Goal: Contribute content: Add original content to the website for others to see

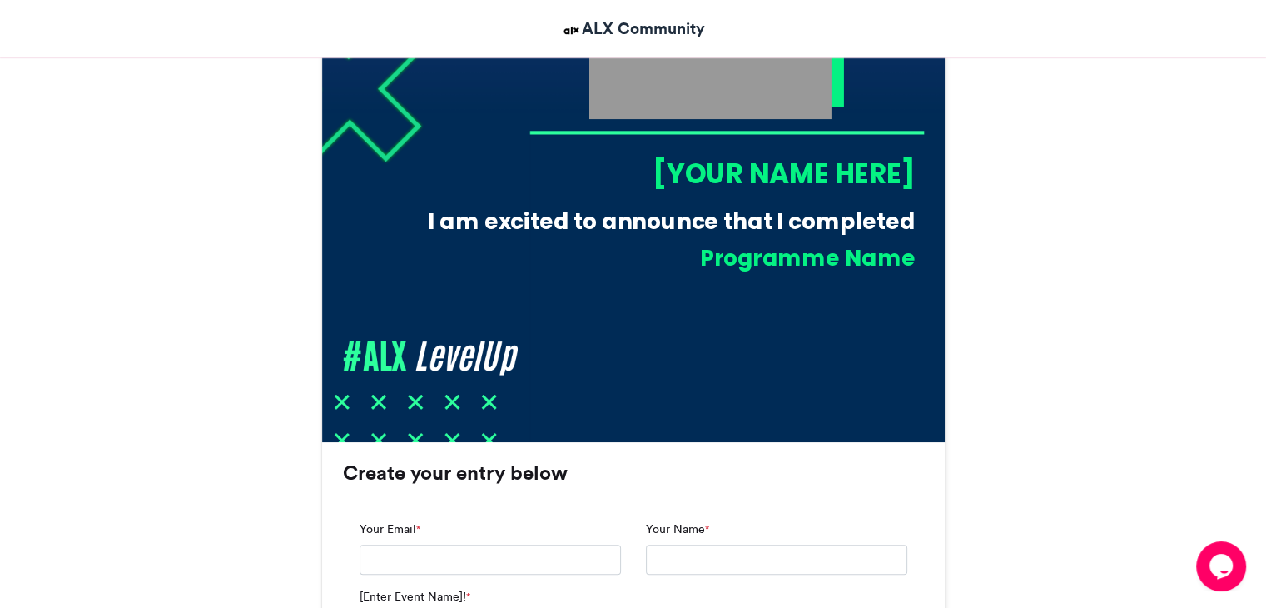
scroll to position [749, 0]
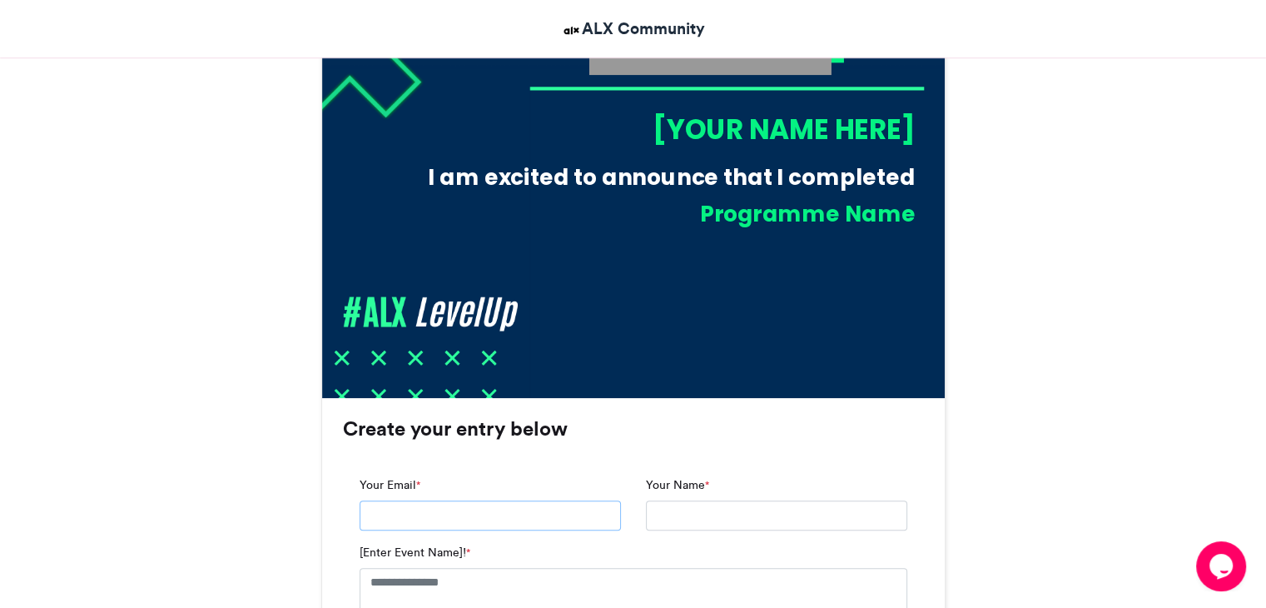
click at [480, 510] on input "Your Email *" at bounding box center [490, 515] width 261 height 30
type input "**********"
click at [736, 517] on input "**********" at bounding box center [776, 515] width 261 height 30
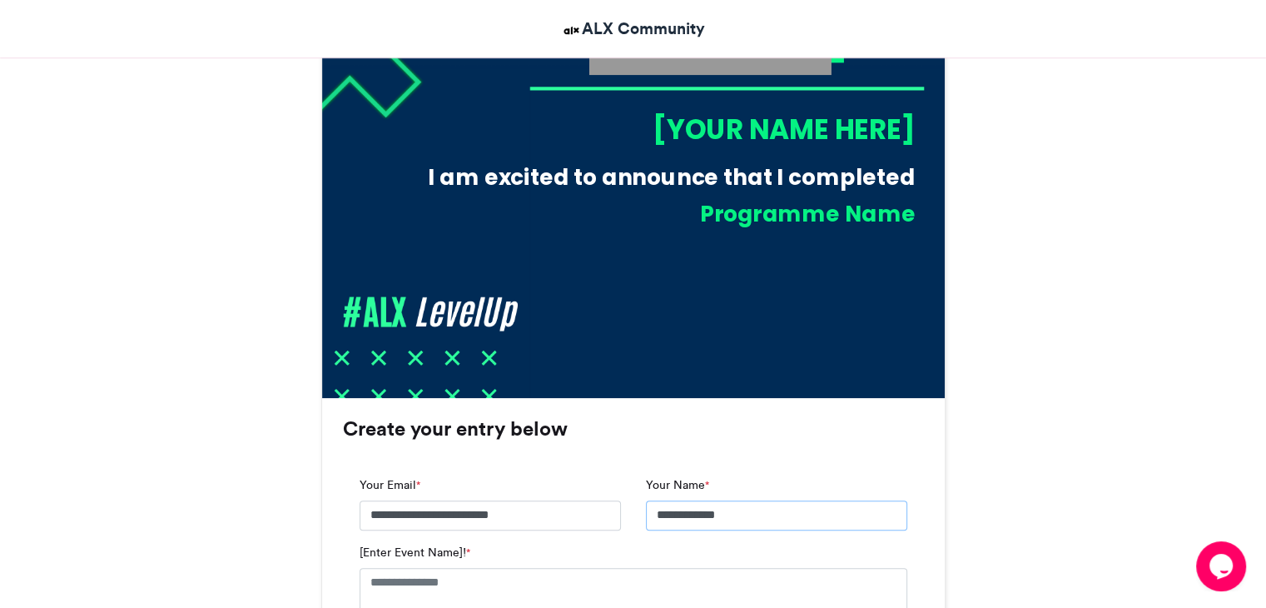
type input "**********"
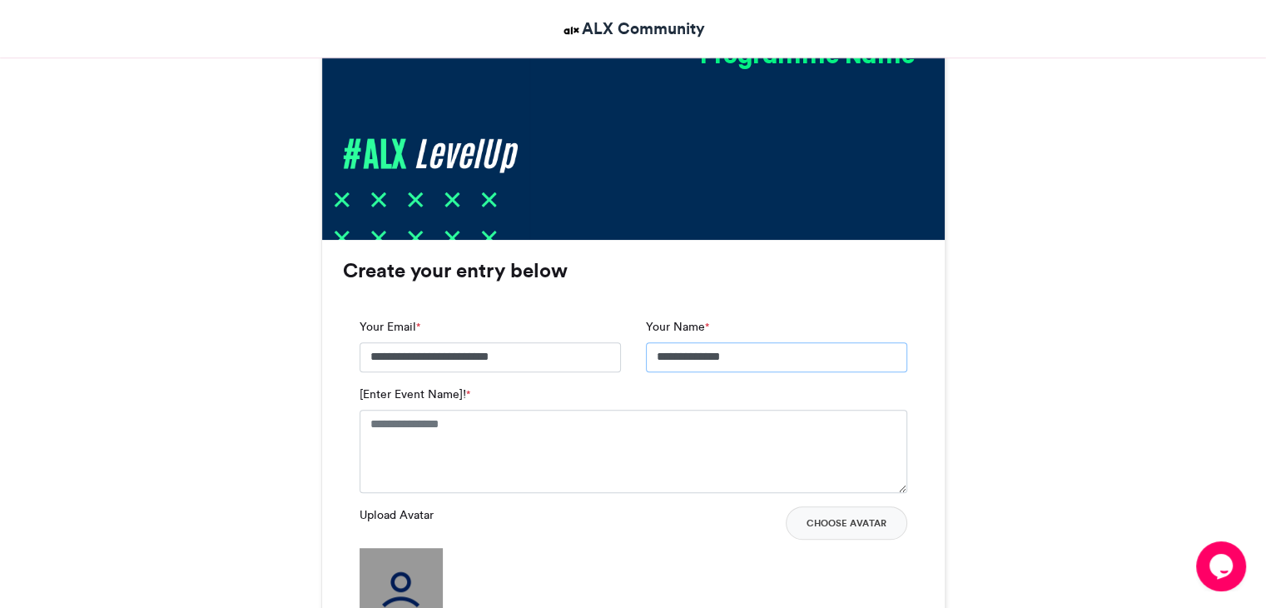
scroll to position [916, 0]
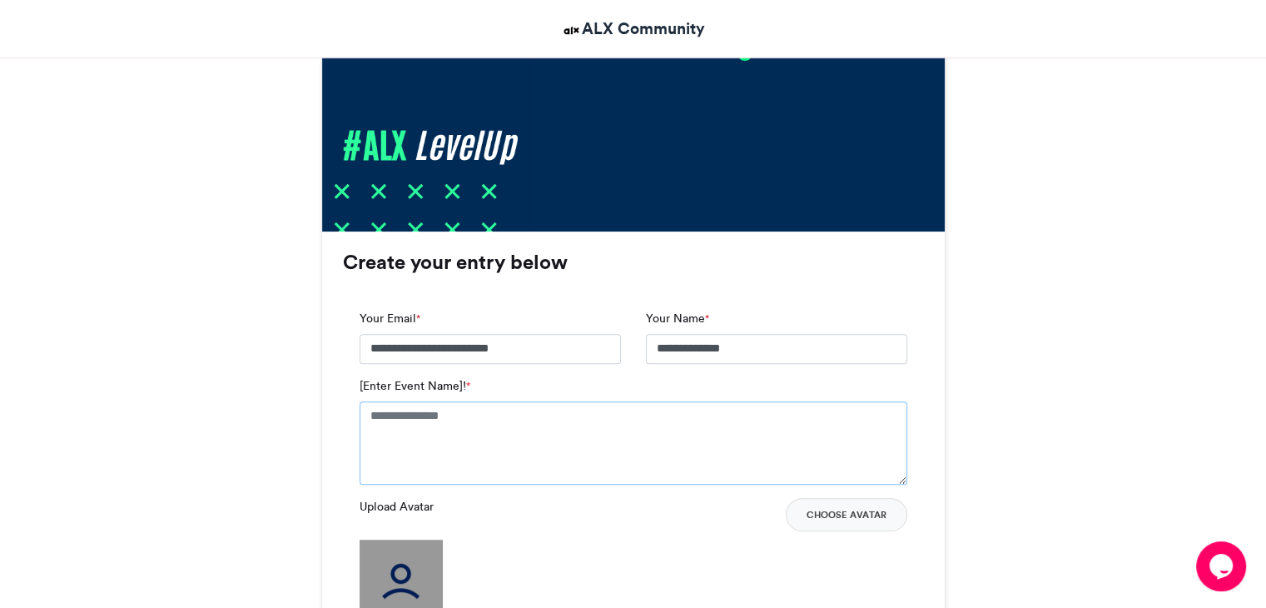
click at [480, 427] on textarea "[Enter Event Name]! *" at bounding box center [634, 442] width 548 height 83
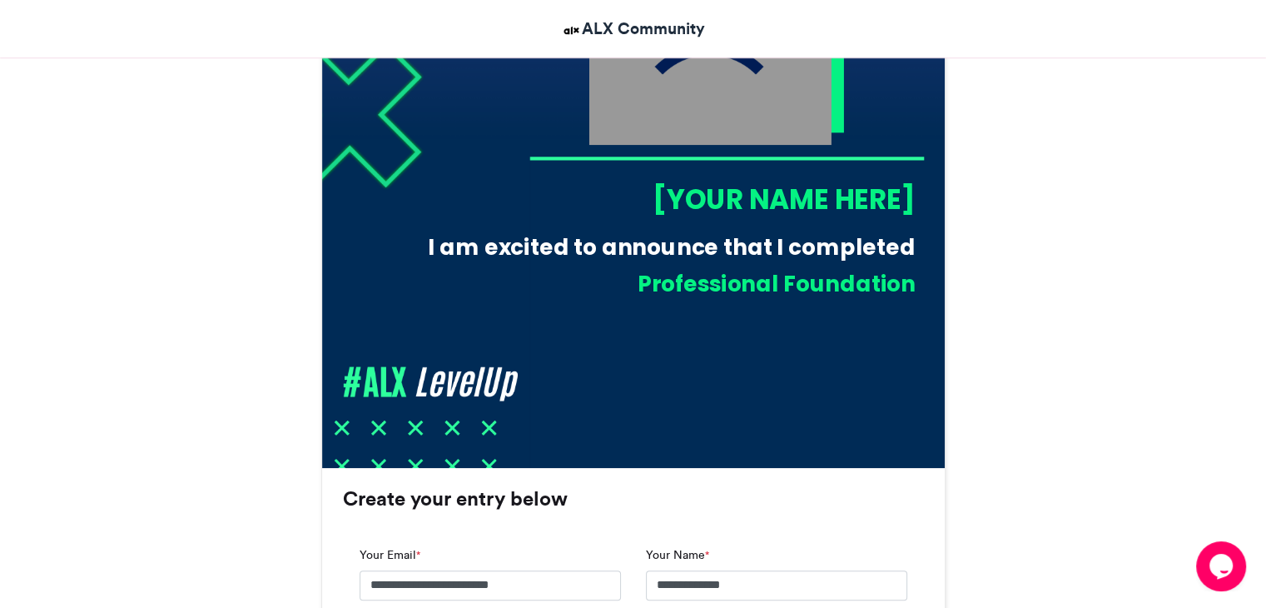
scroll to position [666, 0]
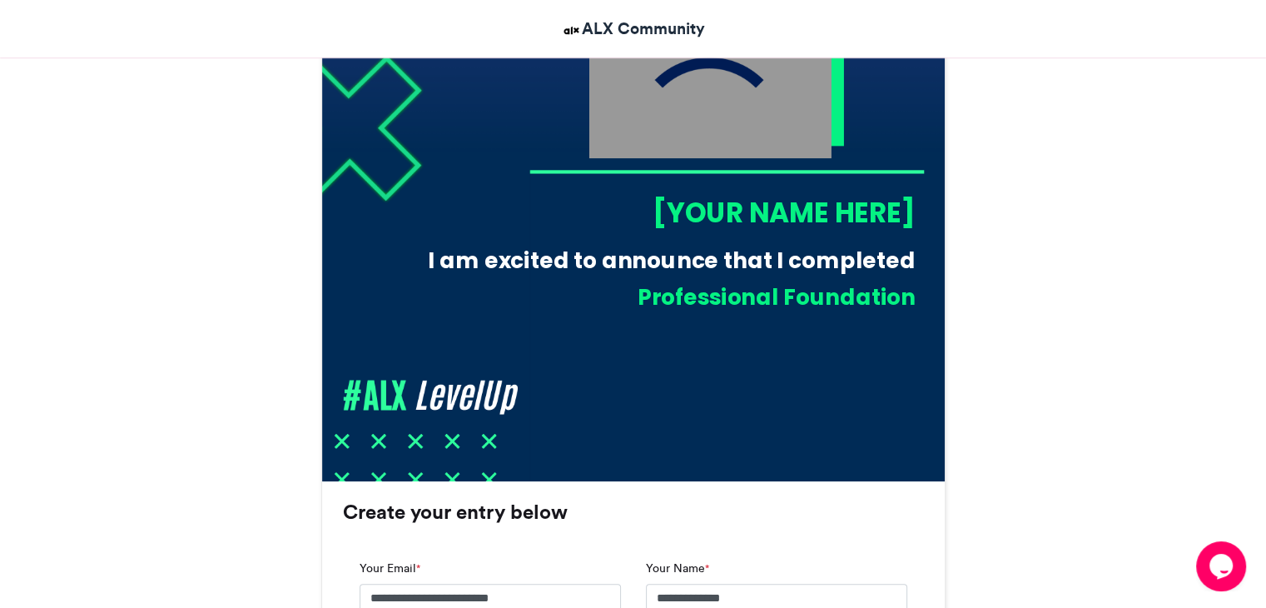
type textarea "**********"
click at [754, 207] on div "[YOUR NAME HERE]" at bounding box center [722, 212] width 386 height 38
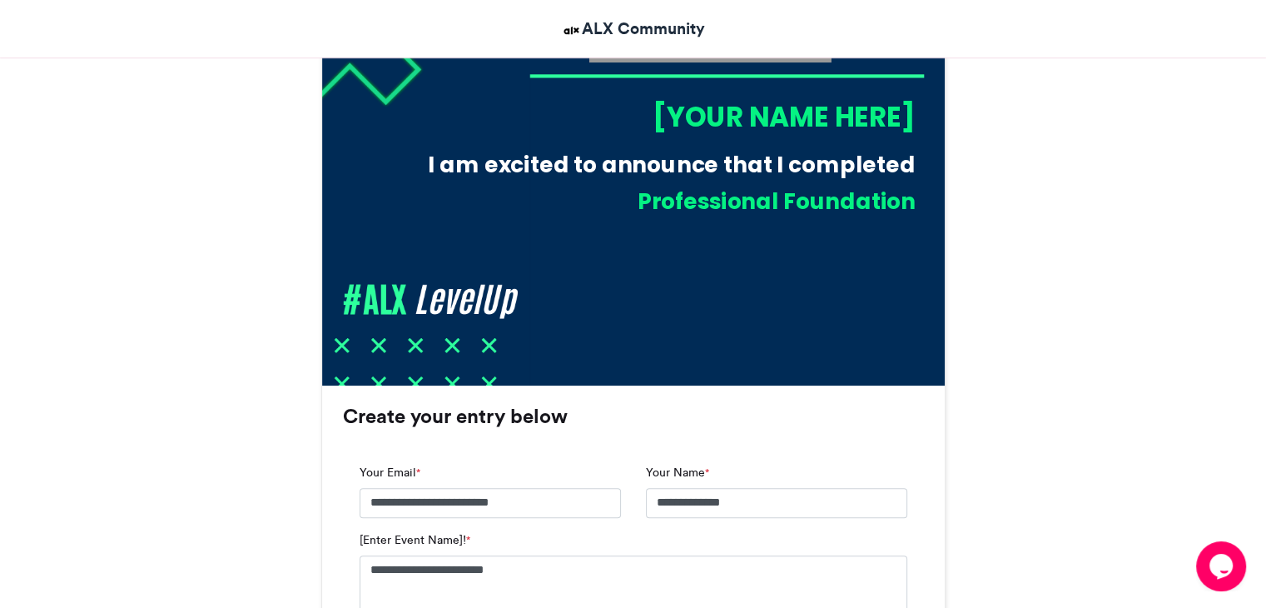
scroll to position [1249, 0]
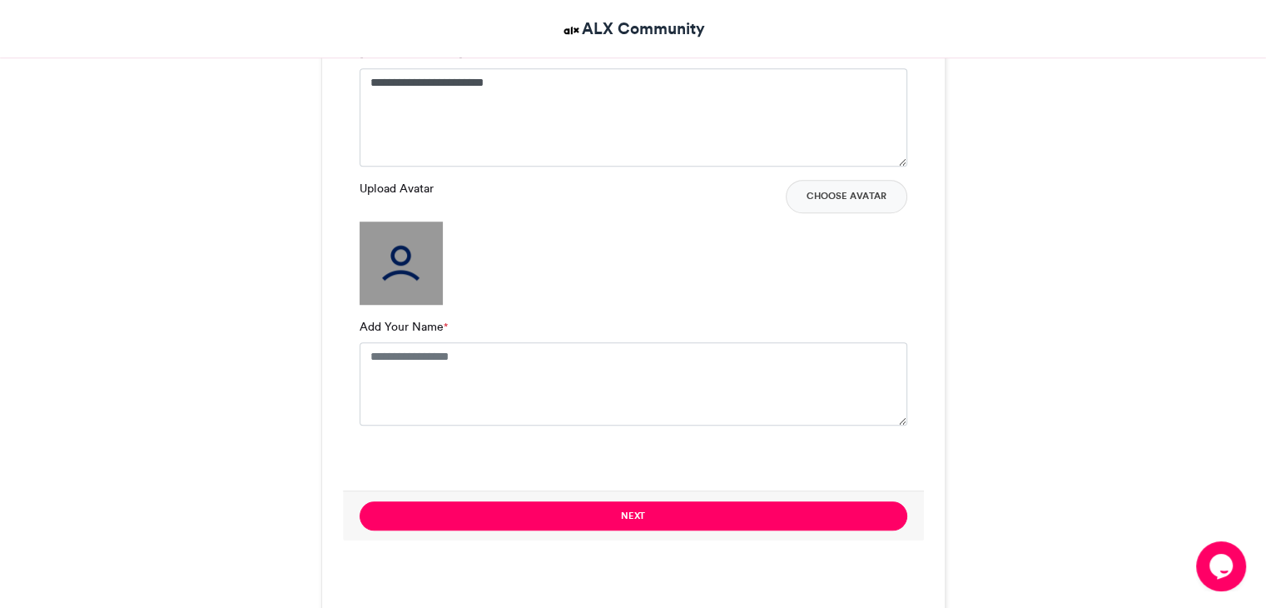
click at [401, 245] on img at bounding box center [401, 262] width 83 height 83
drag, startPoint x: 433, startPoint y: 364, endPoint x: 471, endPoint y: 380, distance: 41.8
click at [433, 364] on textarea "Add Your Name *" at bounding box center [634, 383] width 548 height 83
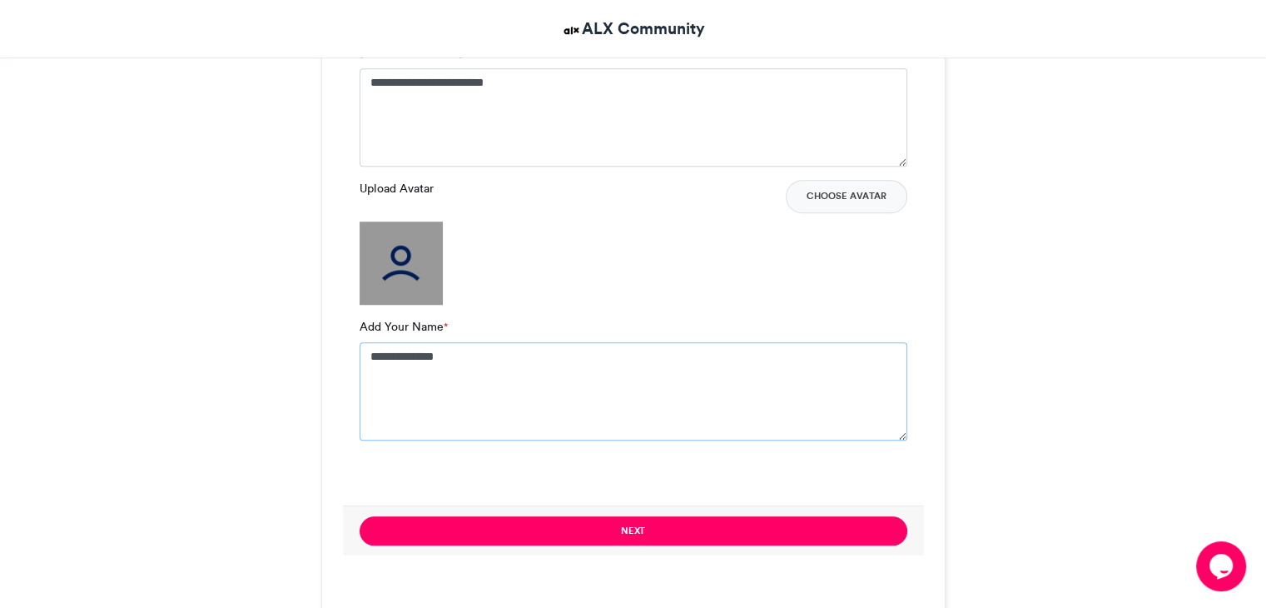
click at [587, 379] on textarea "**********" at bounding box center [634, 391] width 548 height 98
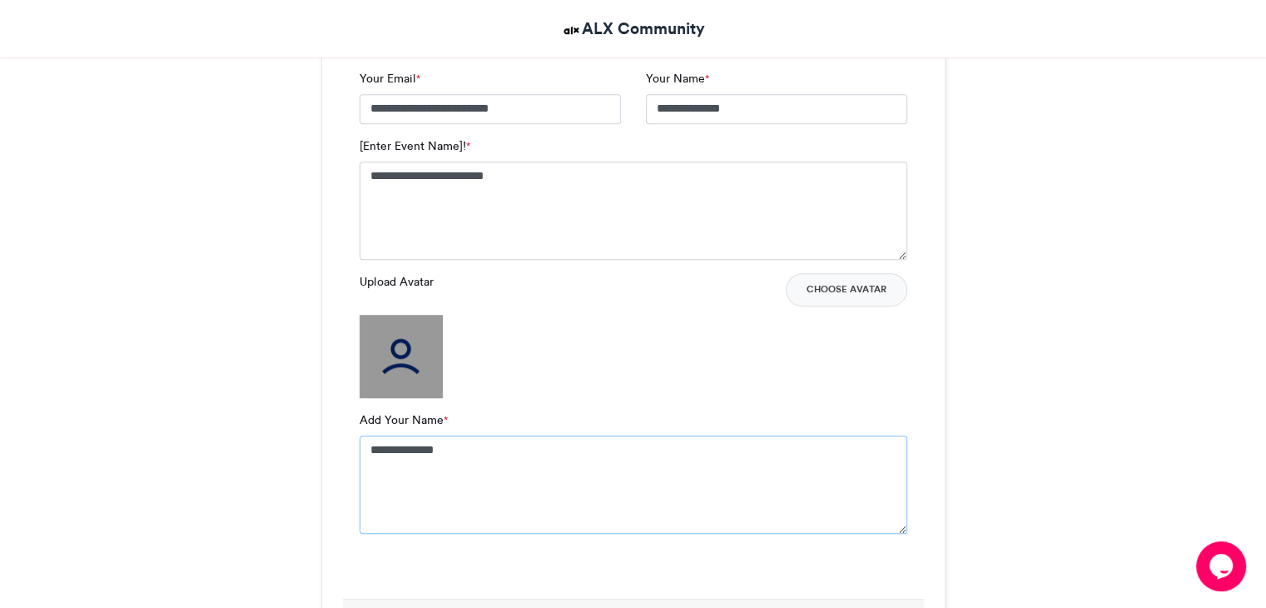
scroll to position [1166, 0]
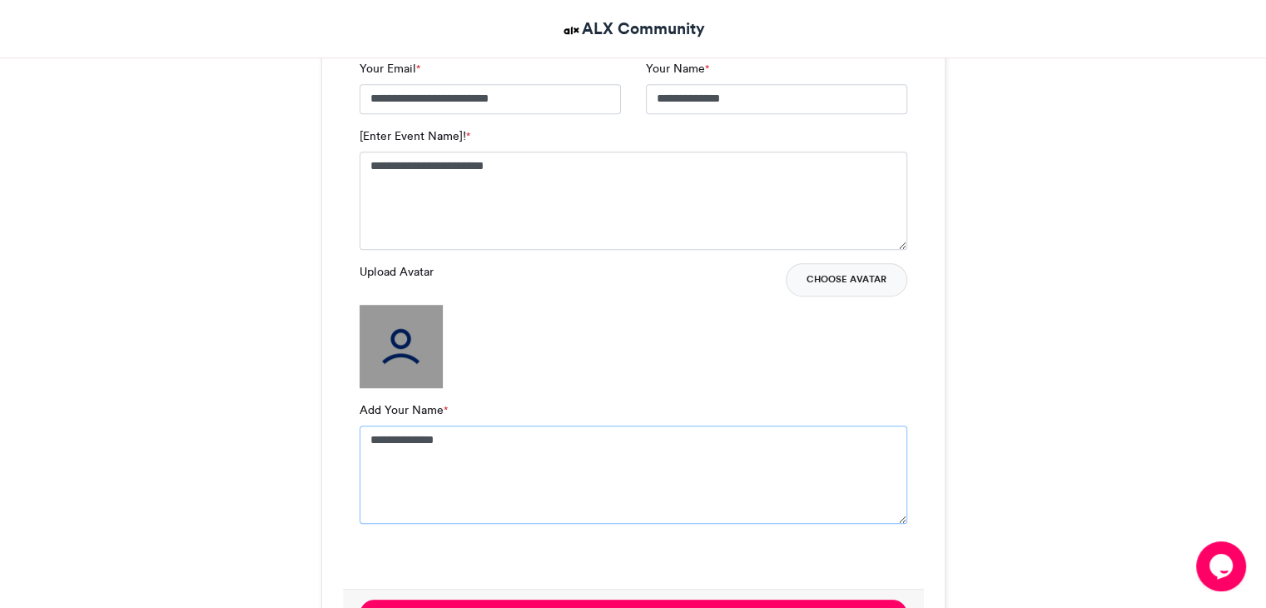
type textarea "**********"
click at [828, 276] on button "Choose Avatar" at bounding box center [847, 279] width 122 height 33
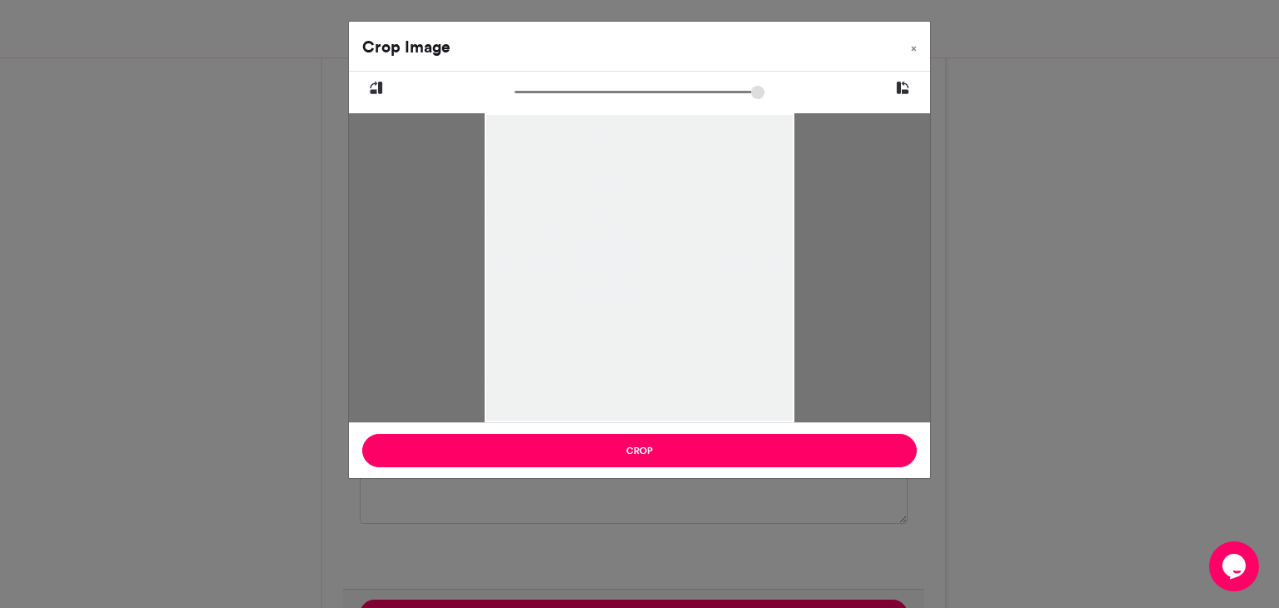
drag, startPoint x: 708, startPoint y: 208, endPoint x: 710, endPoint y: 267, distance: 59.2
click at [710, 267] on div at bounding box center [639, 306] width 309 height 386
click at [646, 420] on div at bounding box center [639, 306] width 309 height 386
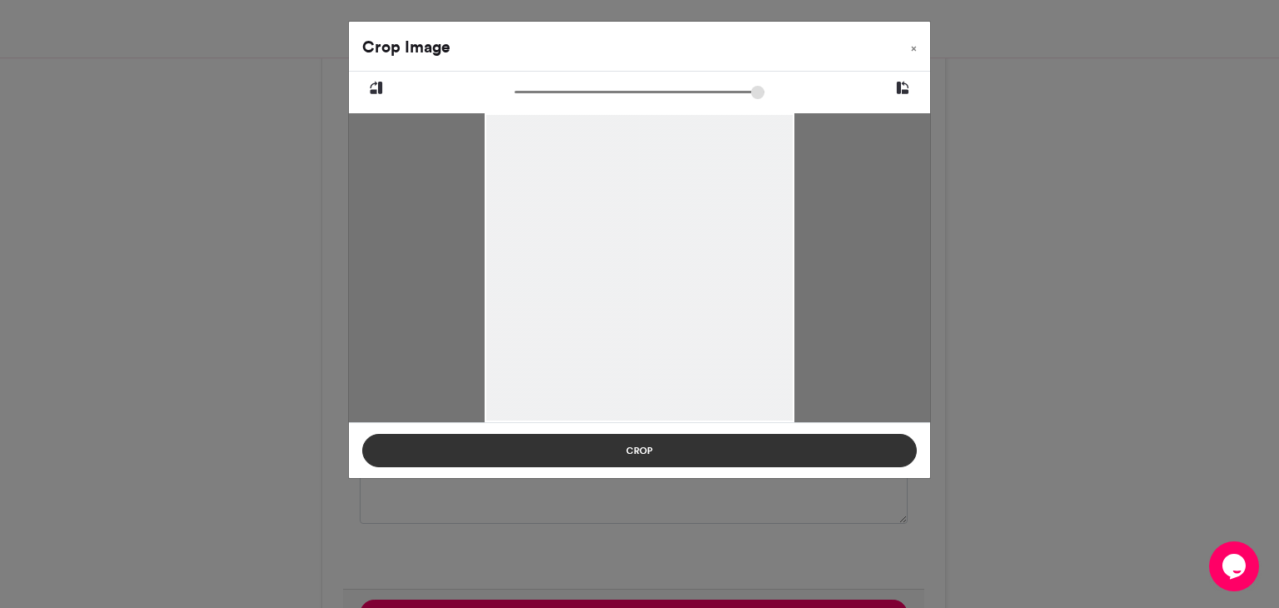
drag, startPoint x: 635, startPoint y: 419, endPoint x: 641, endPoint y: 437, distance: 19.2
click at [641, 437] on div "Crop Image × Crop" at bounding box center [639, 250] width 583 height 458
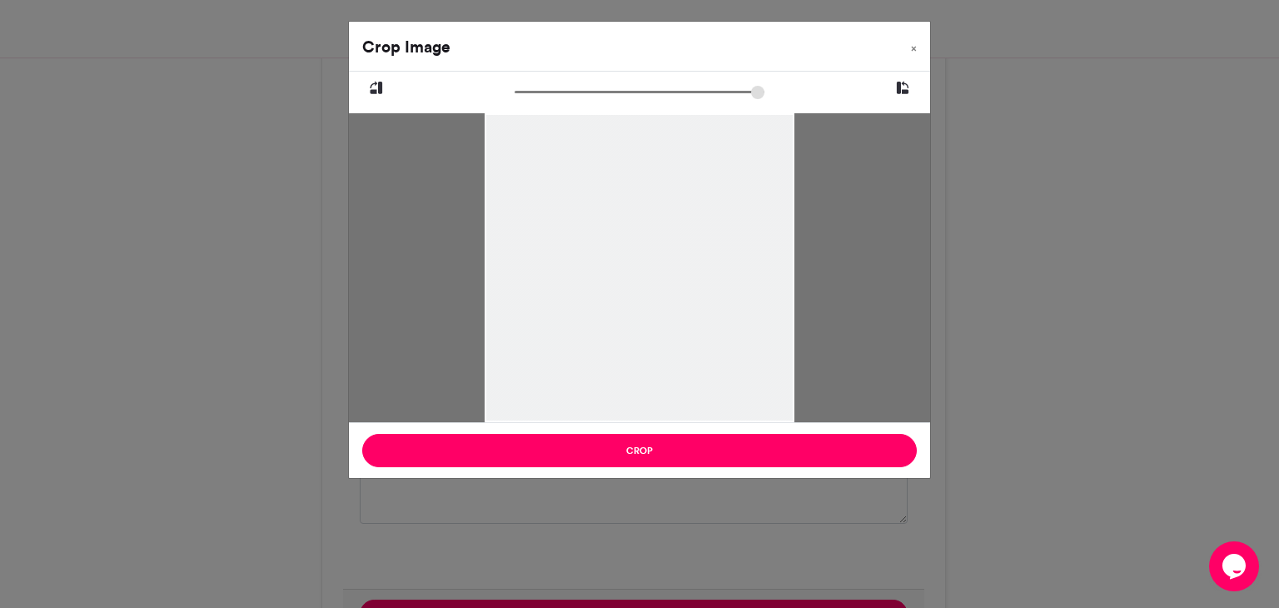
click at [599, 251] on div at bounding box center [639, 290] width 309 height 386
click at [626, 256] on div at bounding box center [639, 290] width 309 height 386
drag, startPoint x: 519, startPoint y: 92, endPoint x: 546, endPoint y: 92, distance: 26.6
click at [546, 92] on input "zoom" at bounding box center [639, 92] width 250 height 16
drag, startPoint x: 649, startPoint y: 182, endPoint x: 658, endPoint y: 424, distance: 241.6
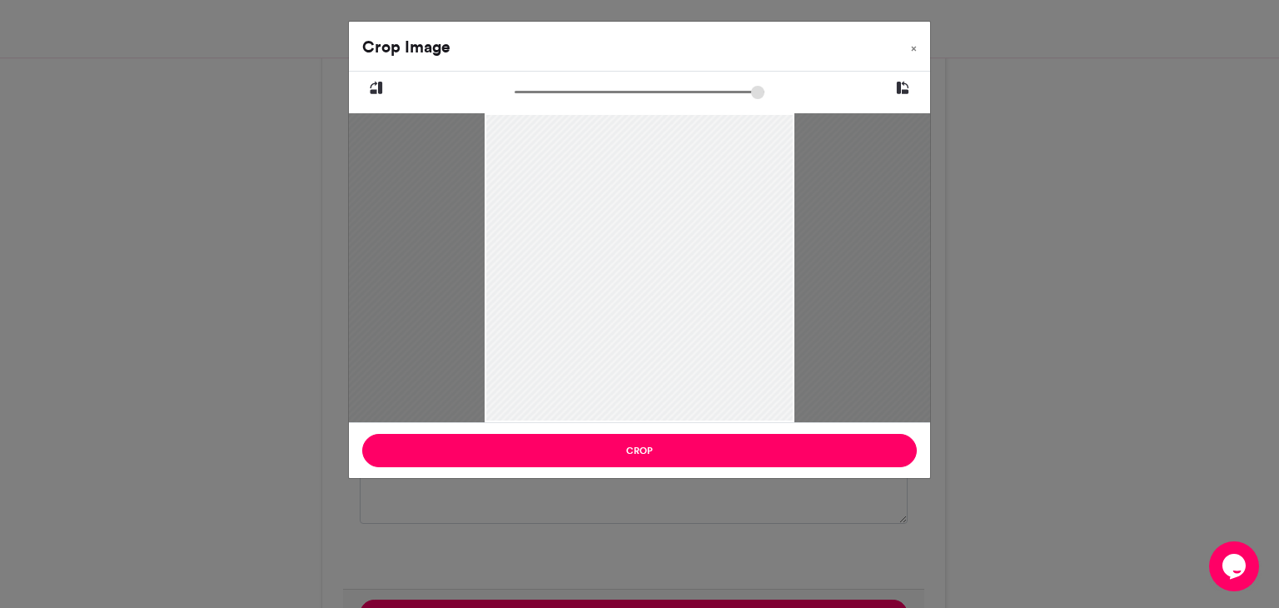
click at [658, 424] on div "Crop Image × Crop" at bounding box center [639, 250] width 583 height 458
drag, startPoint x: 639, startPoint y: 296, endPoint x: 643, endPoint y: 279, distance: 17.8
click at [643, 279] on div at bounding box center [645, 315] width 350 height 439
click at [649, 258] on div at bounding box center [639, 300] width 309 height 386
drag, startPoint x: 519, startPoint y: 88, endPoint x: 536, endPoint y: 91, distance: 16.8
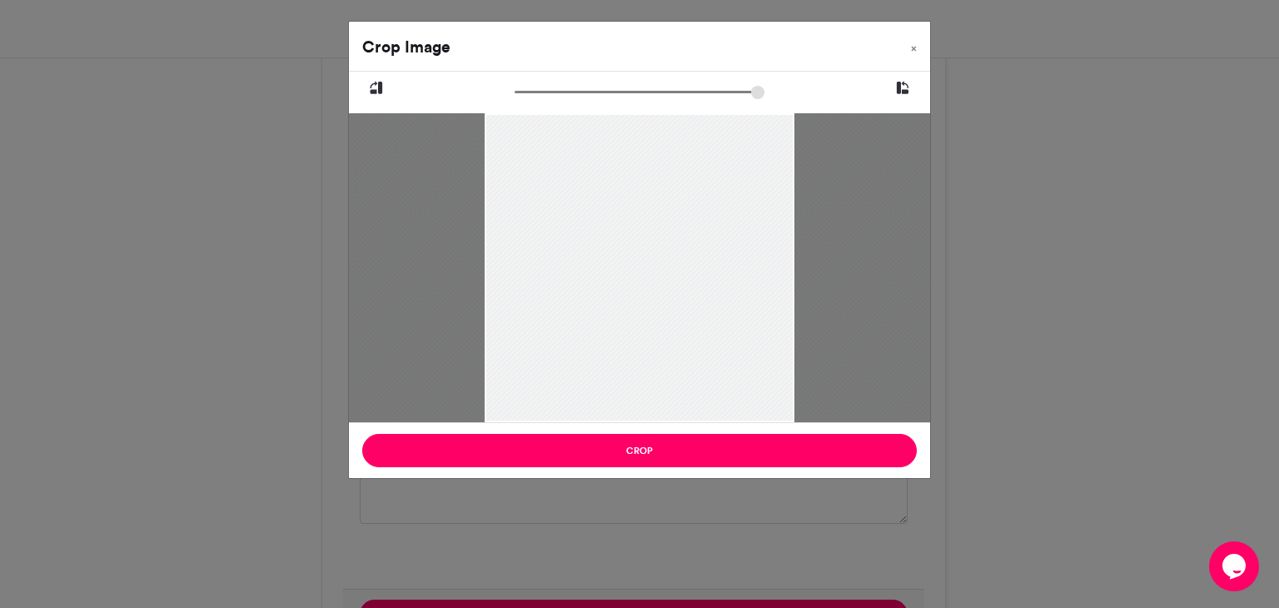
click at [536, 91] on input "zoom" at bounding box center [639, 92] width 250 height 16
drag, startPoint x: 639, startPoint y: 162, endPoint x: 639, endPoint y: 291, distance: 129.0
click at [639, 291] on div at bounding box center [638, 461] width 607 height 758
click at [639, 282] on div at bounding box center [638, 452] width 607 height 758
click at [528, 94] on input "zoom" at bounding box center [639, 92] width 250 height 16
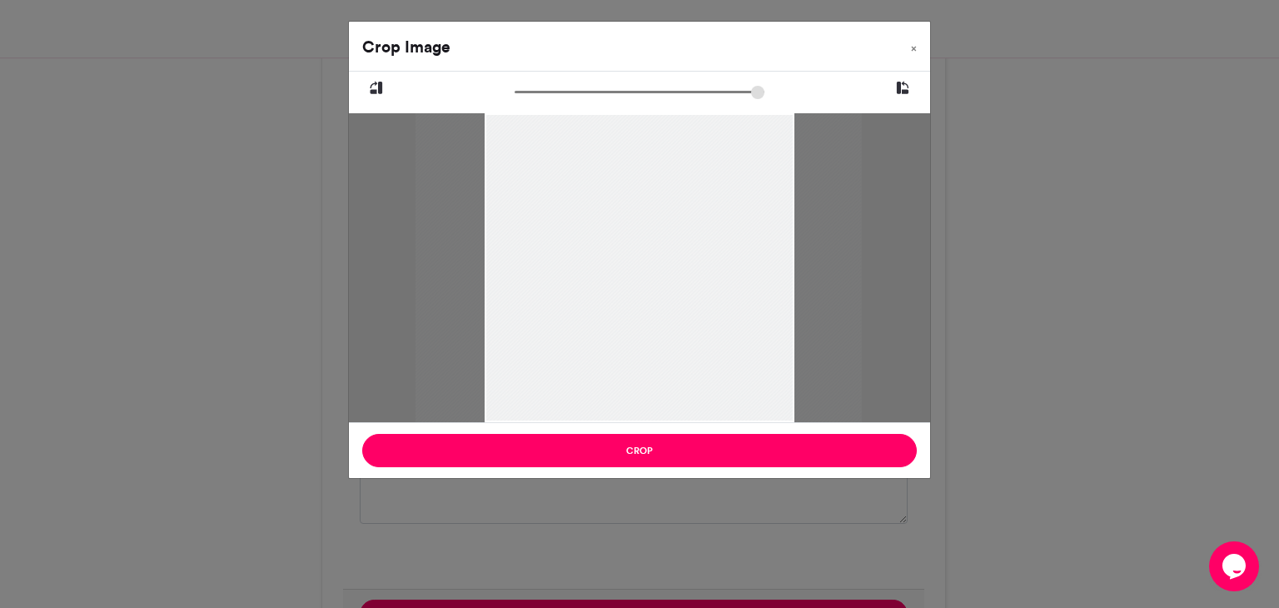
type input "******"
drag, startPoint x: 664, startPoint y: 246, endPoint x: 664, endPoint y: 256, distance: 10.8
click at [664, 256] on div at bounding box center [638, 394] width 491 height 614
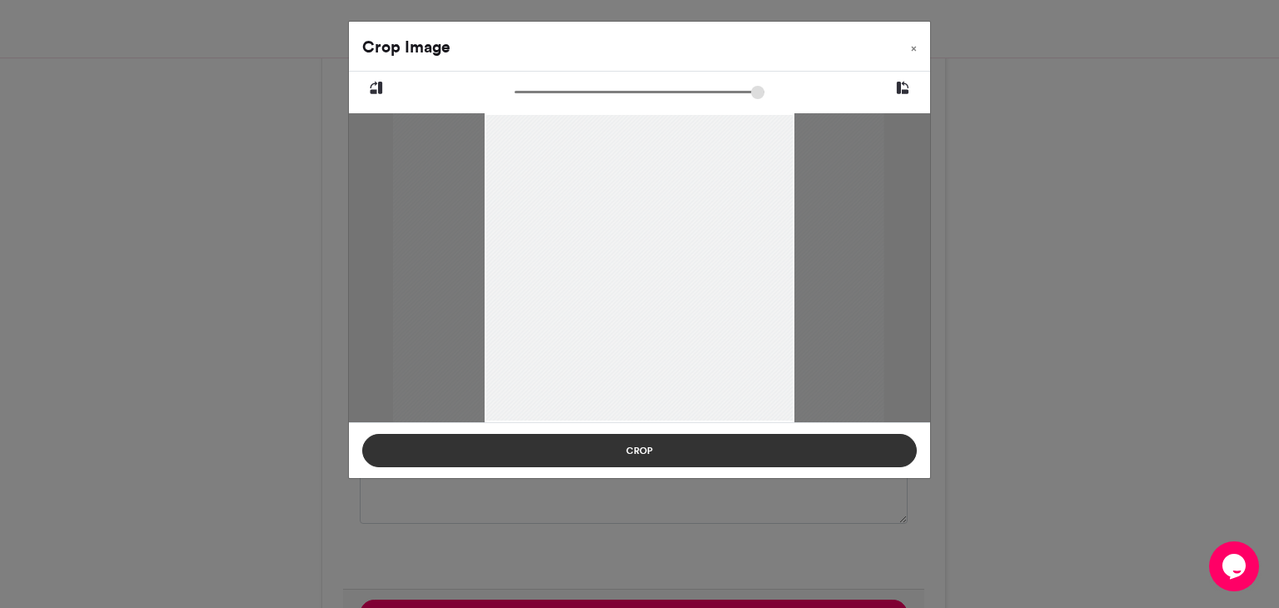
click at [636, 446] on button "Crop" at bounding box center [639, 450] width 554 height 33
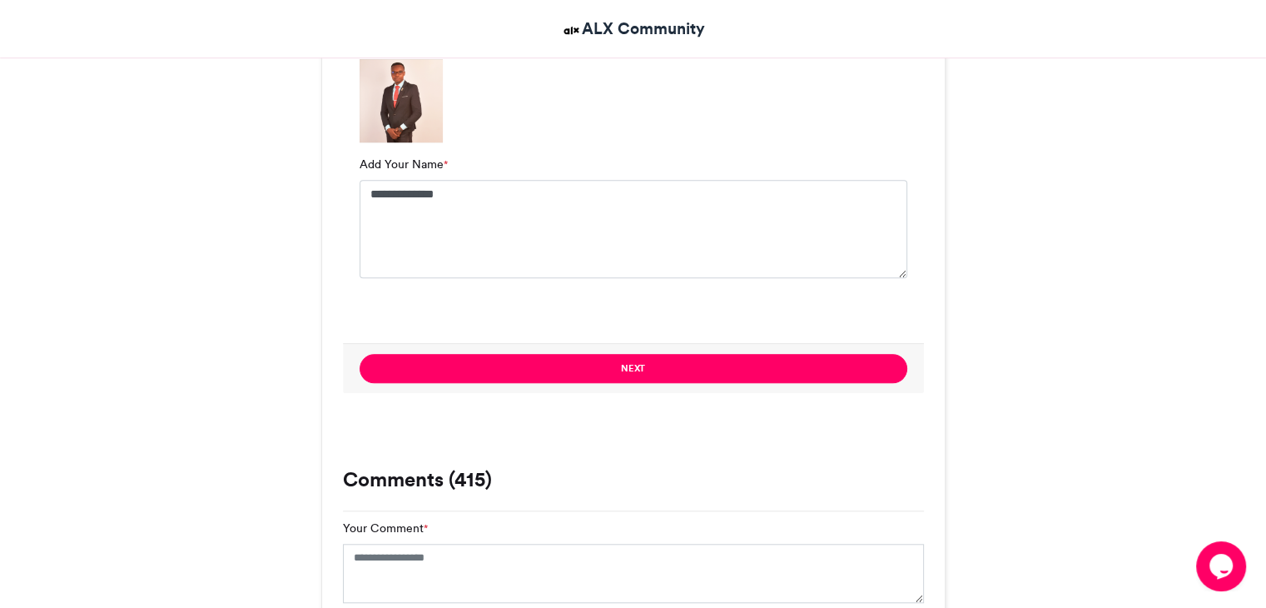
scroll to position [1415, 0]
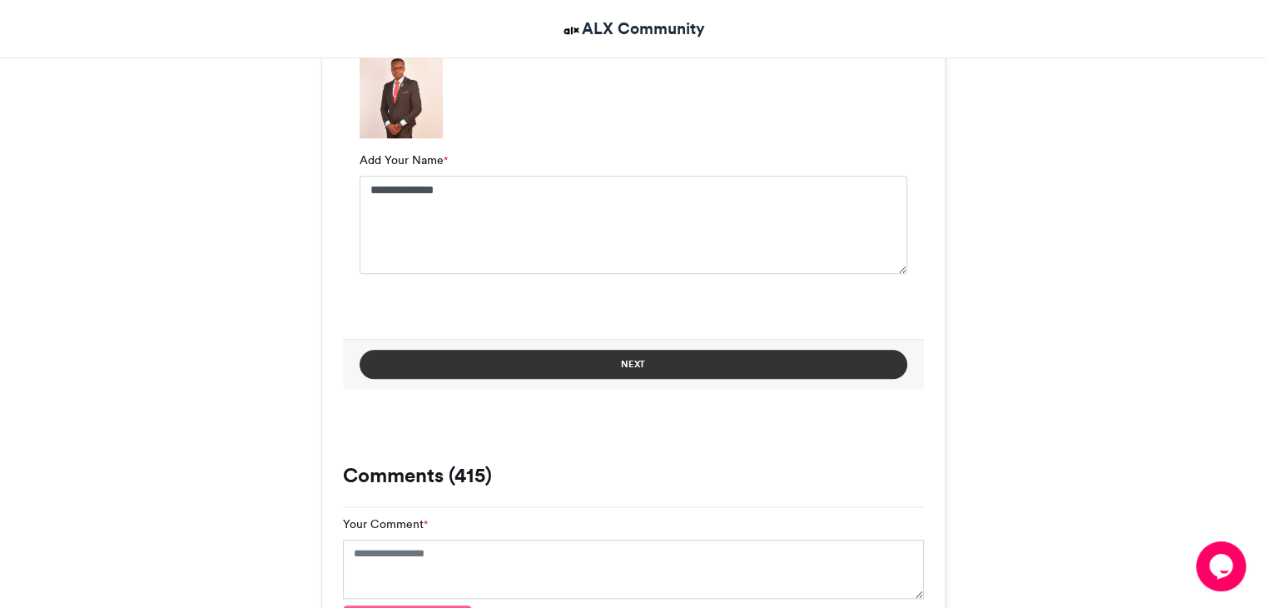
click at [632, 365] on button "Next" at bounding box center [634, 364] width 548 height 29
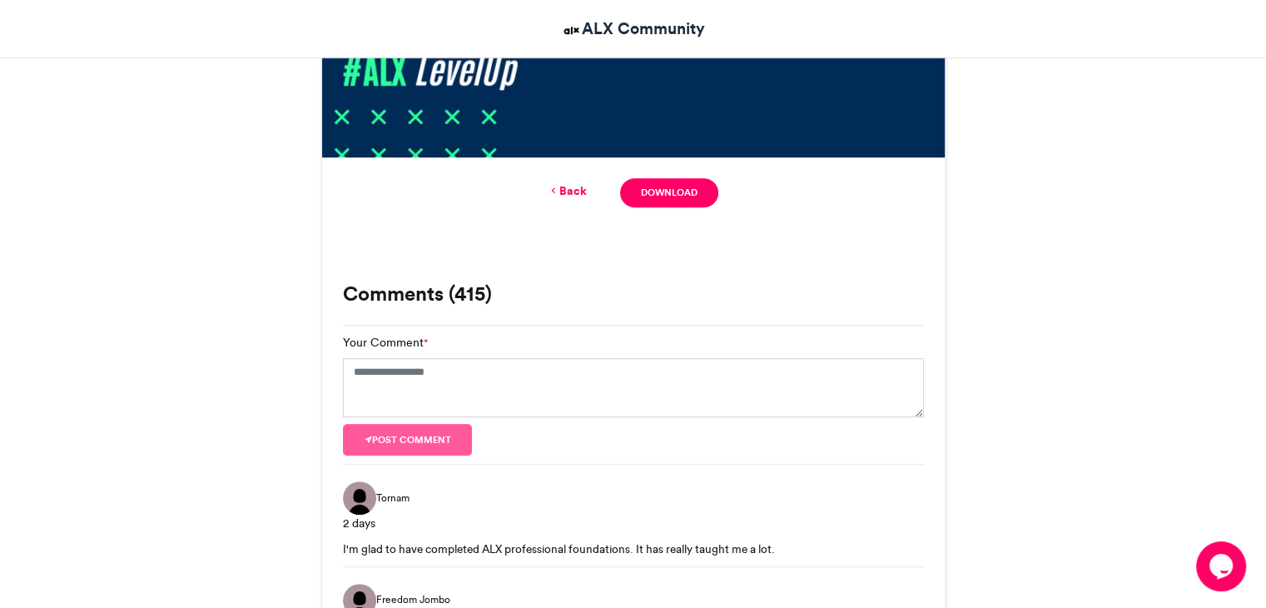
scroll to position [1093, 0]
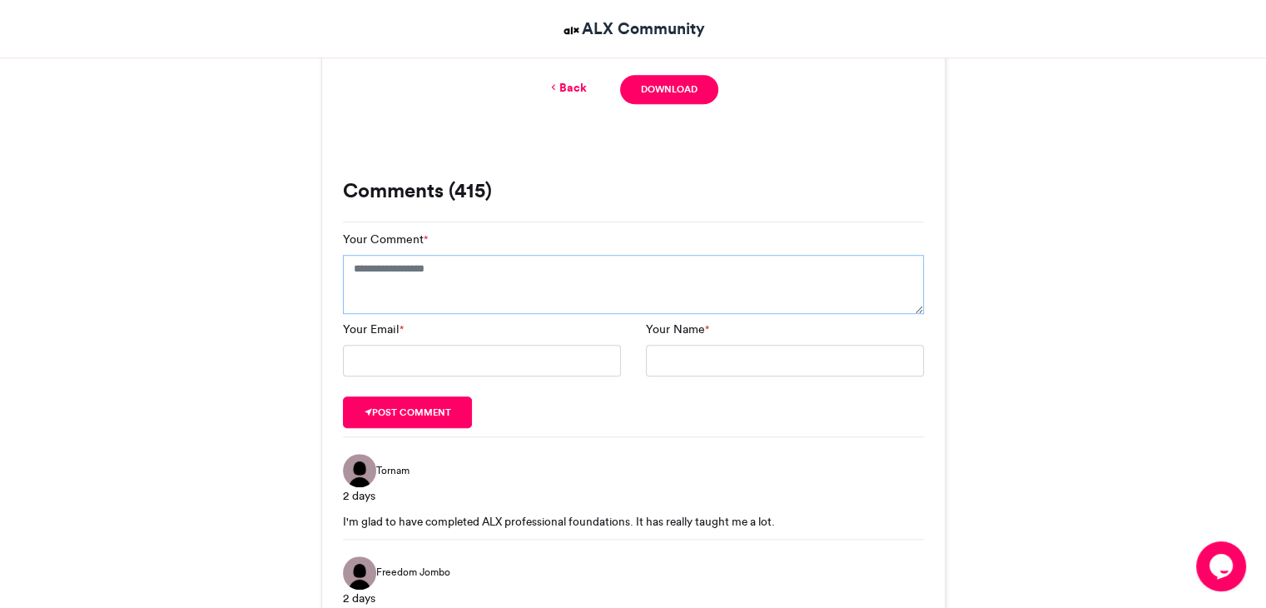
click at [416, 277] on textarea "Your Comment *" at bounding box center [633, 285] width 581 height 60
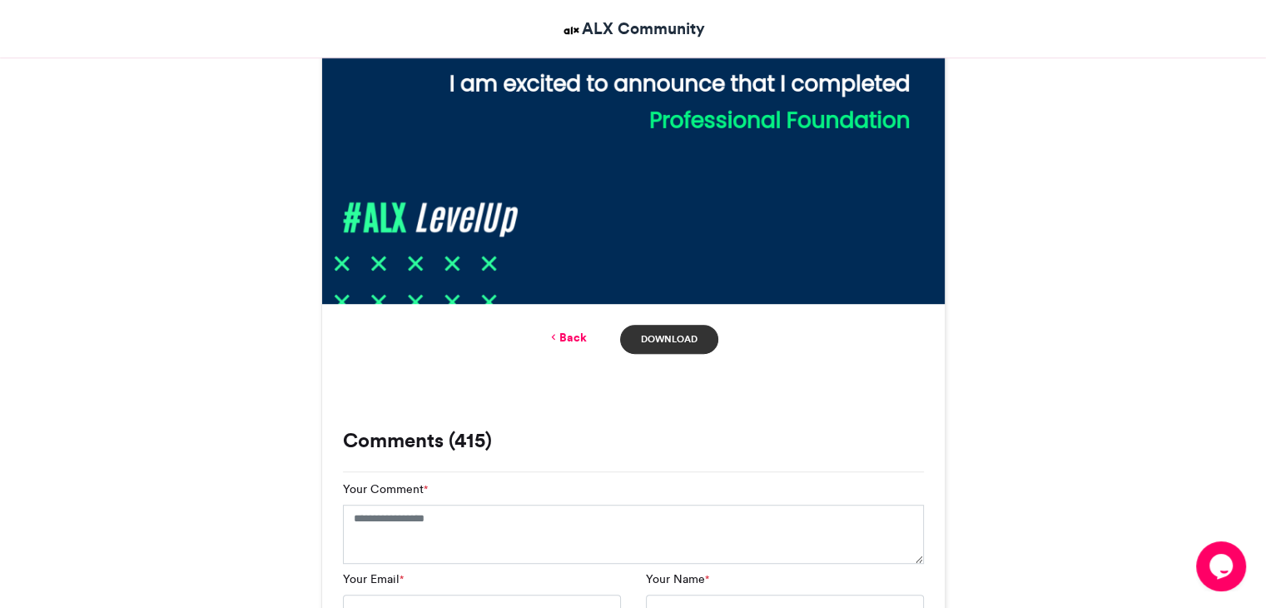
click at [656, 335] on link "Download" at bounding box center [668, 339] width 97 height 29
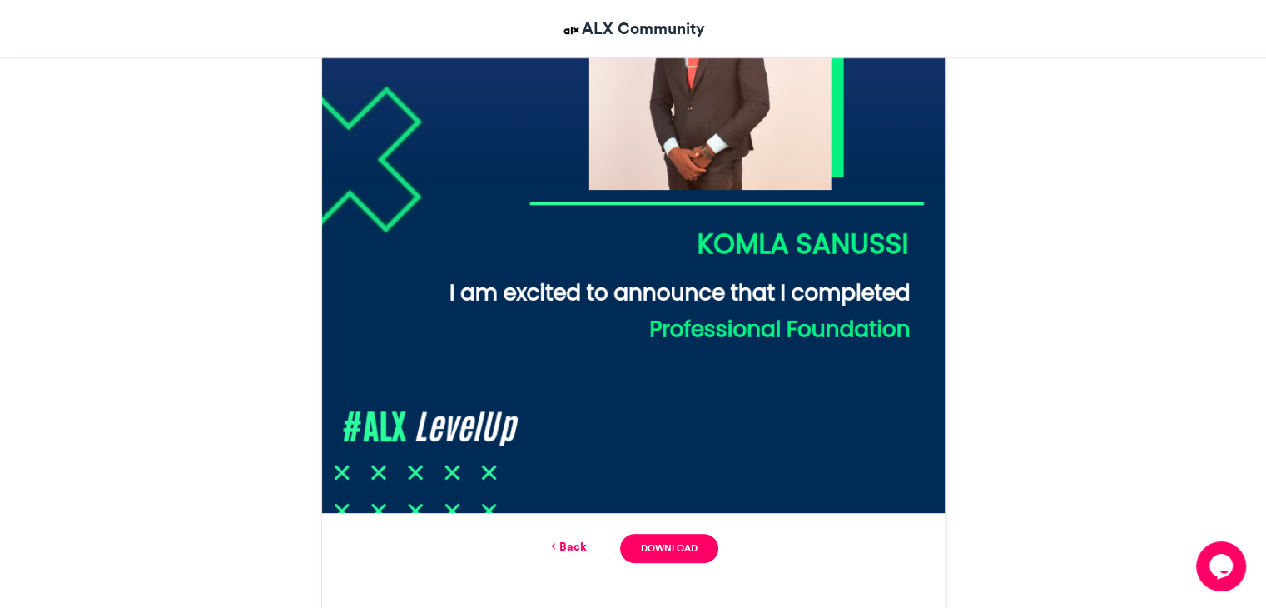
scroll to position [666, 0]
